Goal: Find specific page/section: Find specific page/section

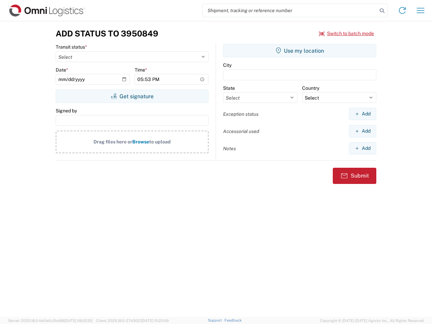
click at [290, 10] on input "search" at bounding box center [290, 10] width 175 height 13
click at [382, 11] on icon at bounding box center [381, 10] width 9 height 9
click at [402, 10] on icon at bounding box center [402, 10] width 11 height 11
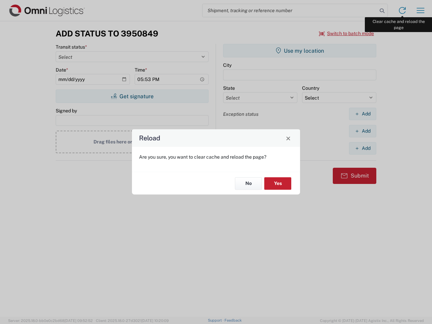
click at [421, 10] on div "Reload Are you sure, you want to clear cache and reload the page? No Yes" at bounding box center [216, 162] width 432 height 324
click at [347, 33] on div "Reload Are you sure, you want to clear cache and reload the page? No Yes" at bounding box center [216, 162] width 432 height 324
click at [132, 96] on div "Reload Are you sure, you want to clear cache and reload the page? No Yes" at bounding box center [216, 162] width 432 height 324
click at [300, 51] on div "Reload Are you sure, you want to clear cache and reload the page? No Yes" at bounding box center [216, 162] width 432 height 324
click at [363, 114] on div "Reload Are you sure, you want to clear cache and reload the page? No Yes" at bounding box center [216, 162] width 432 height 324
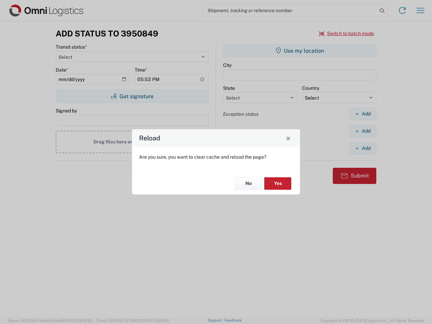
click at [363, 131] on div "Reload Are you sure, you want to clear cache and reload the page? No Yes" at bounding box center [216, 162] width 432 height 324
click at [363, 148] on div "Reload Are you sure, you want to clear cache and reload the page? No Yes" at bounding box center [216, 162] width 432 height 324
